Goal: Transaction & Acquisition: Subscribe to service/newsletter

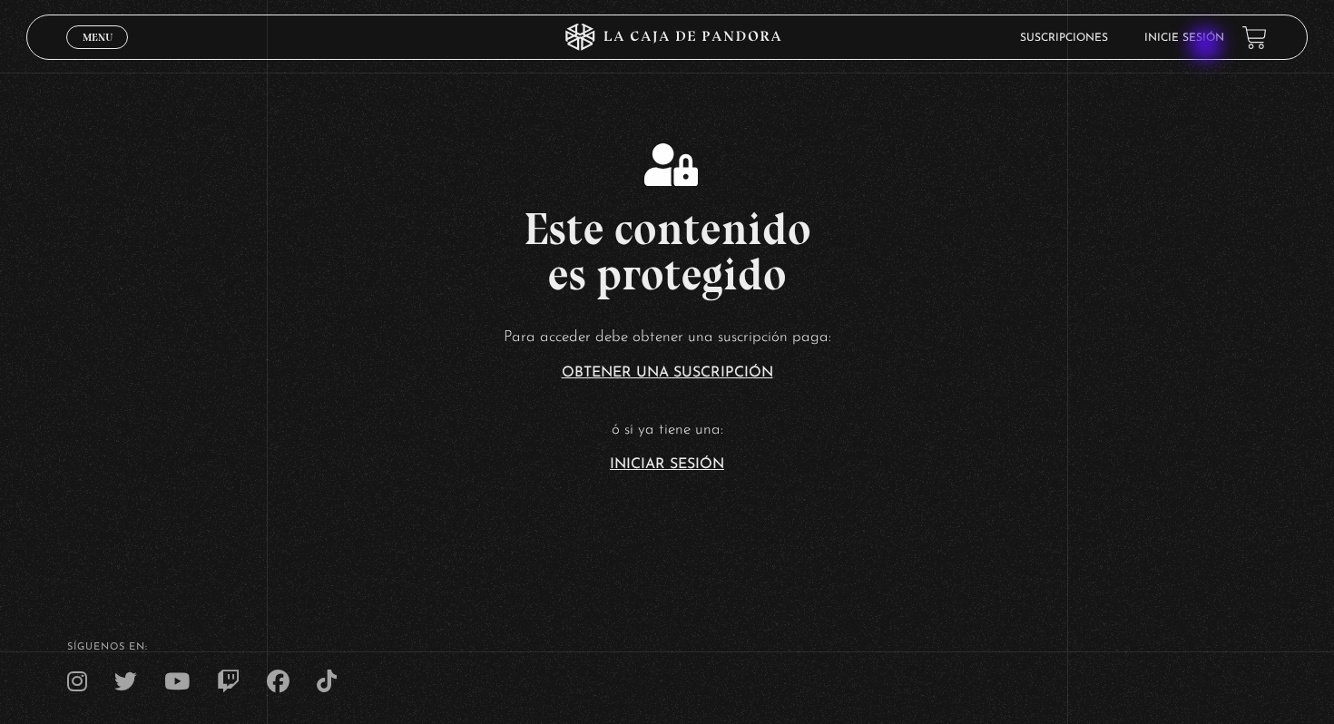
click at [1207, 47] on li "Inicie sesión" at bounding box center [1184, 38] width 80 height 28
click at [1207, 40] on link "Inicie sesión" at bounding box center [1184, 38] width 80 height 11
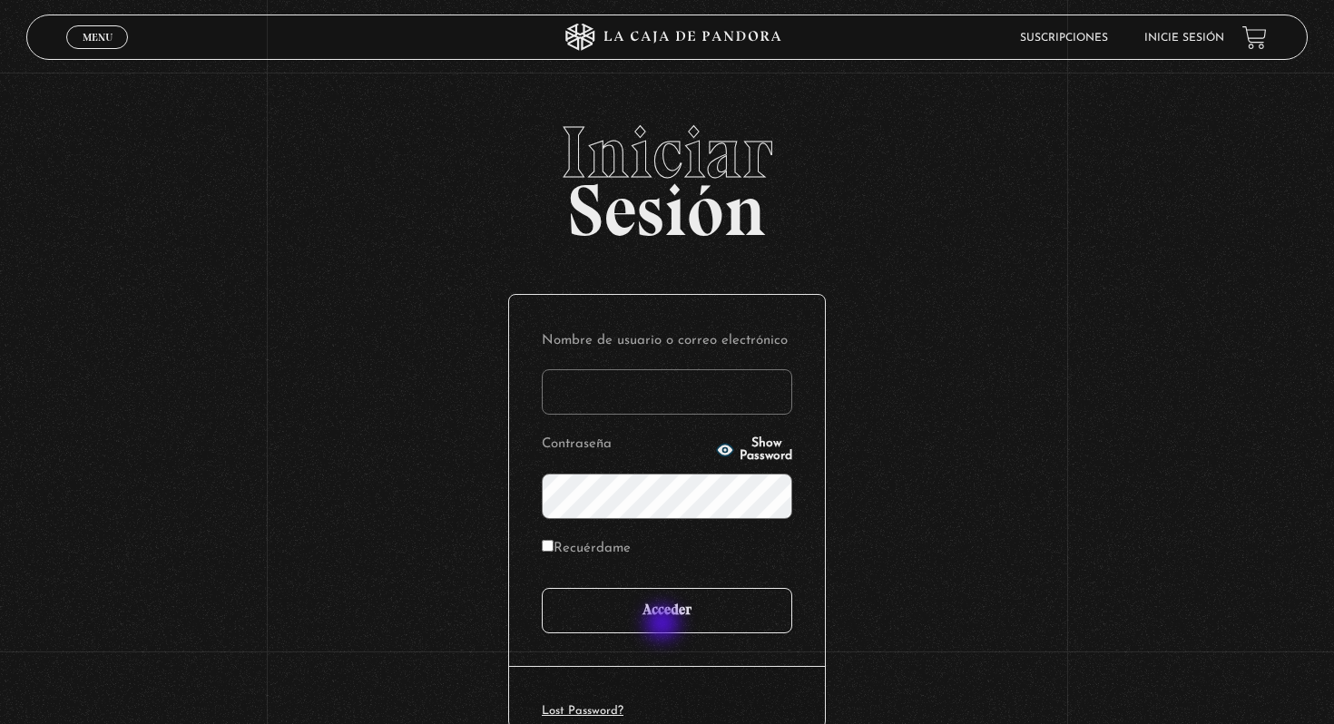
type input "[EMAIL_ADDRESS][DOMAIN_NAME]"
click at [664, 625] on input "Acceder" at bounding box center [667, 610] width 250 height 45
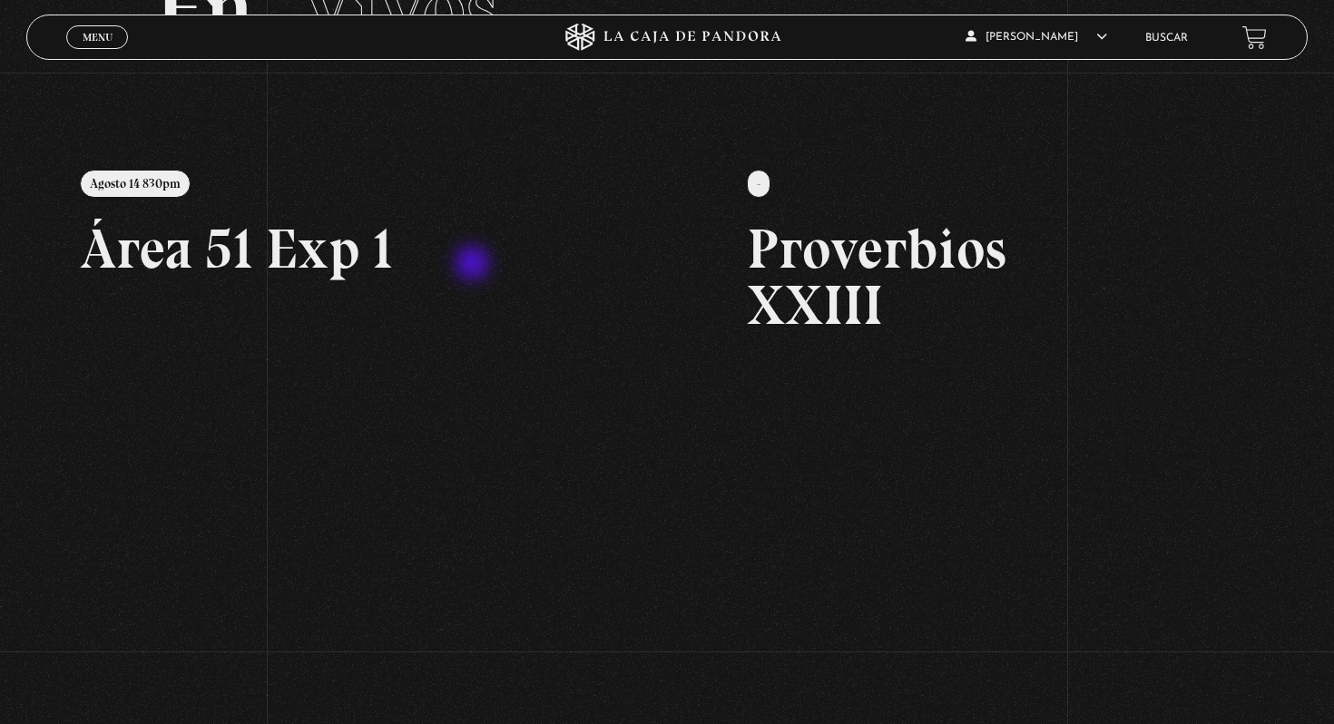
scroll to position [156, 0]
